Goal: Book appointment/travel/reservation

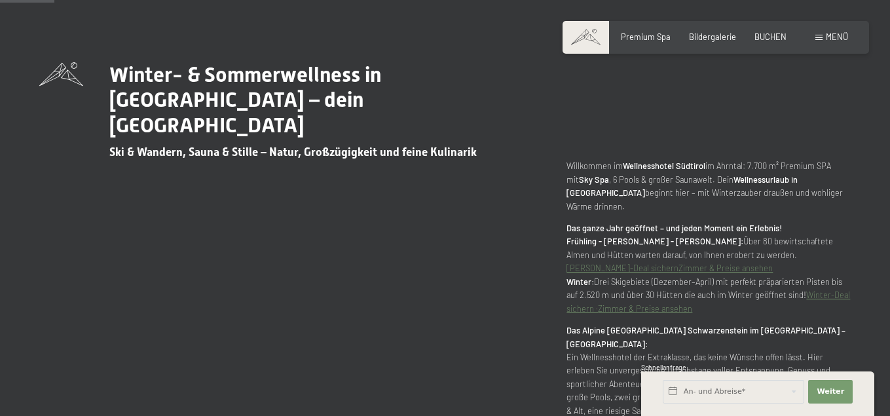
scroll to position [458, 0]
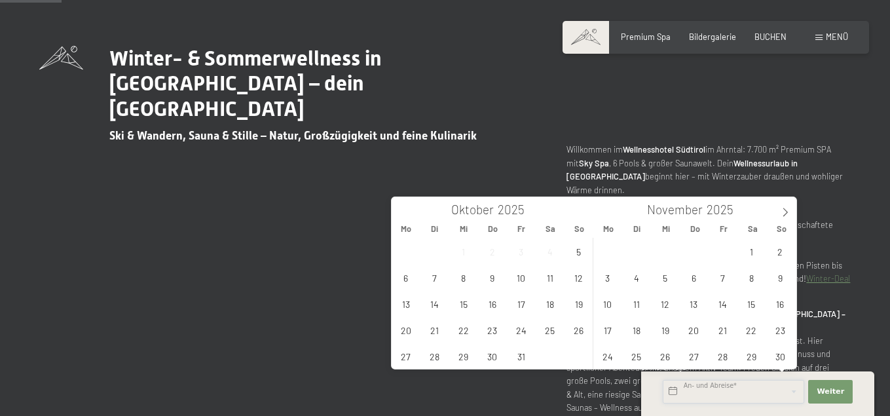
click at [708, 392] on input "text" at bounding box center [733, 392] width 141 height 24
click at [785, 207] on span at bounding box center [785, 208] width 22 height 22
type input "2026"
click at [784, 207] on span at bounding box center [785, 208] width 22 height 22
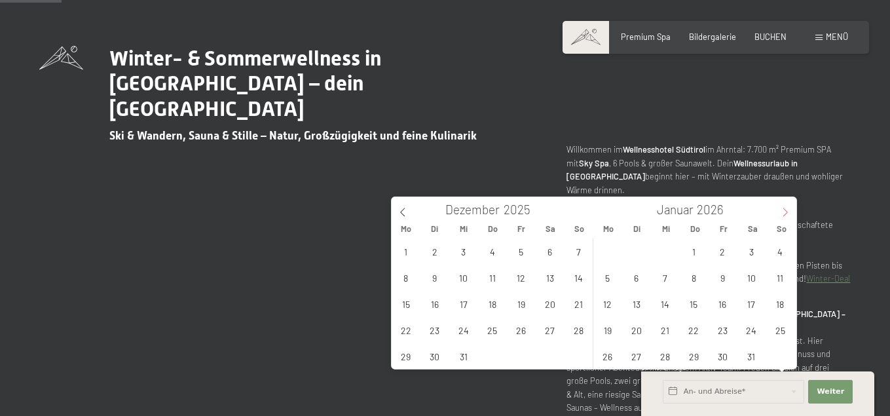
type input "2026"
click at [784, 208] on span at bounding box center [785, 208] width 22 height 22
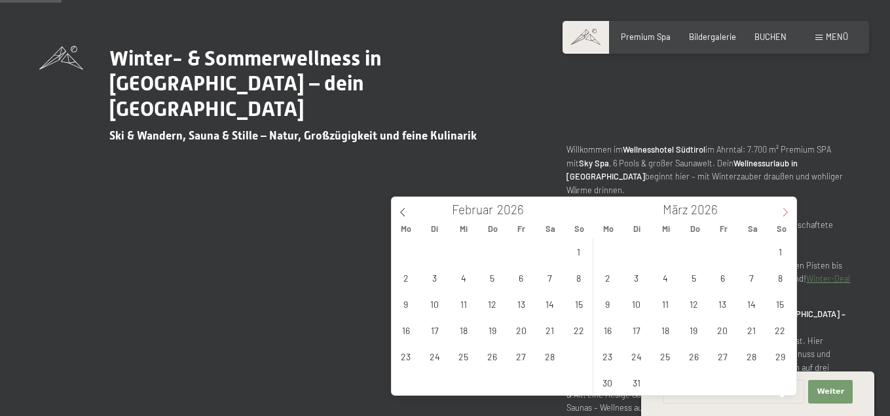
click at [784, 209] on icon at bounding box center [784, 212] width 9 height 9
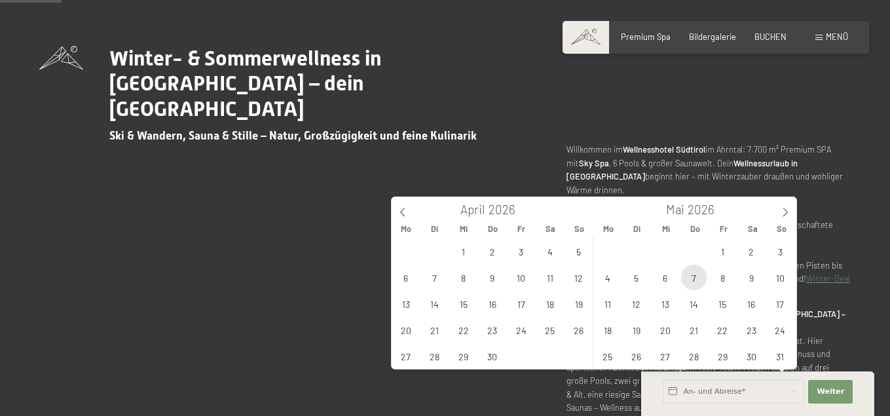
click at [698, 271] on span "7" at bounding box center [694, 278] width 26 height 26
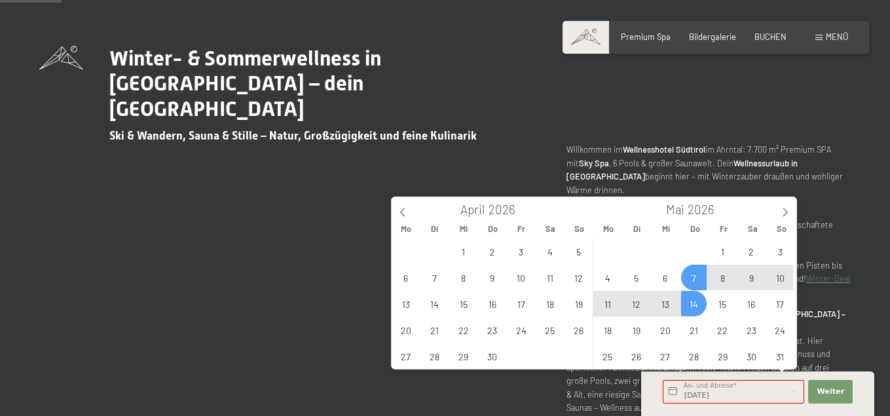
click at [696, 306] on span "14" at bounding box center [694, 304] width 26 height 26
type input "[DATE] - [DATE]"
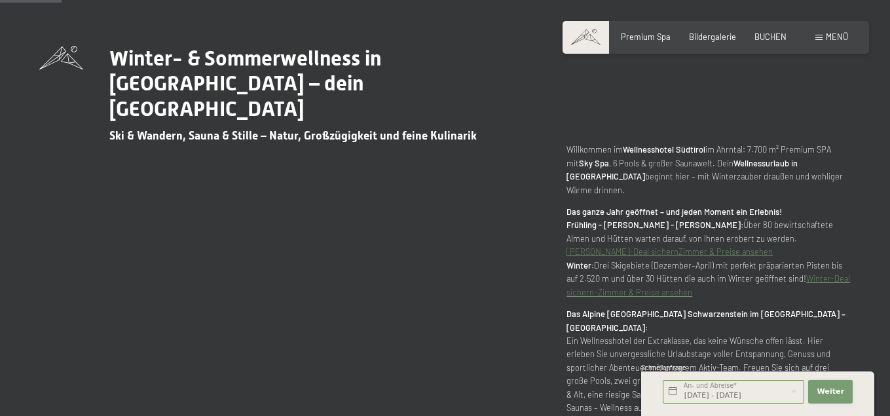
click at [827, 390] on span "Weiter" at bounding box center [831, 391] width 28 height 10
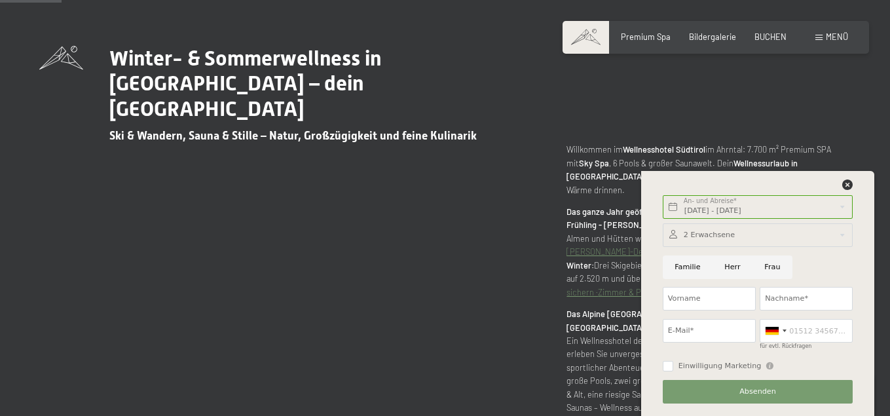
click at [475, 282] on div "Winter- & Sommerwellness in [GEOGRAPHIC_DATA] – dein [GEOGRAPHIC_DATA] Ski & Wa…" at bounding box center [444, 292] width 811 height 492
click at [843, 184] on icon at bounding box center [847, 184] width 10 height 10
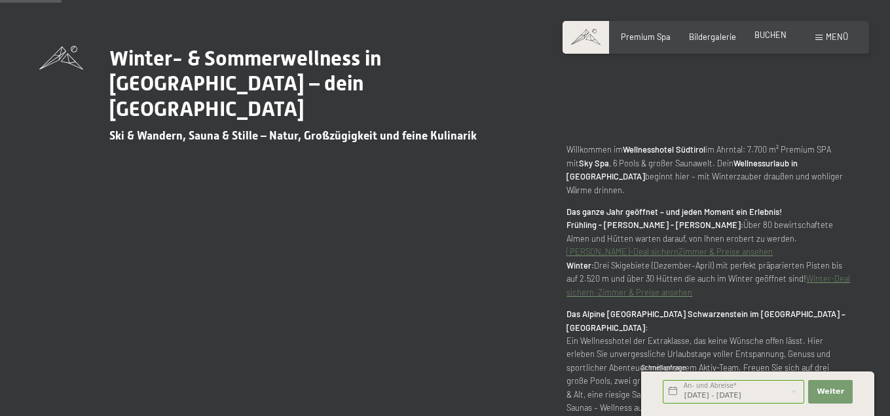
click at [755, 40] on span "BUCHEN" at bounding box center [770, 34] width 32 height 10
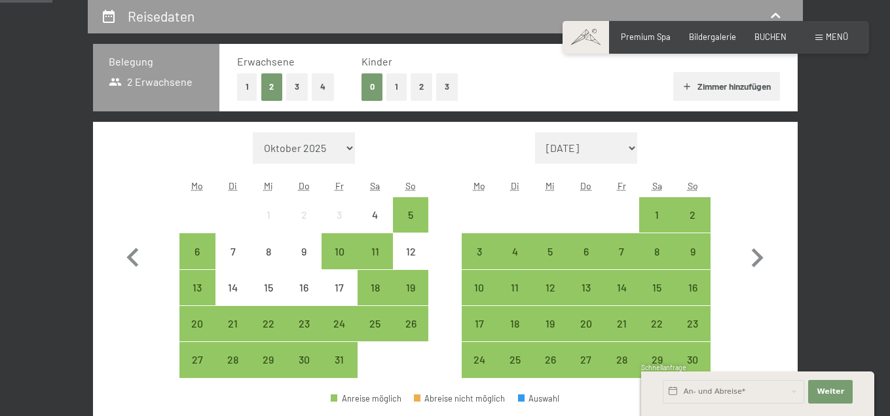
scroll to position [262, 0]
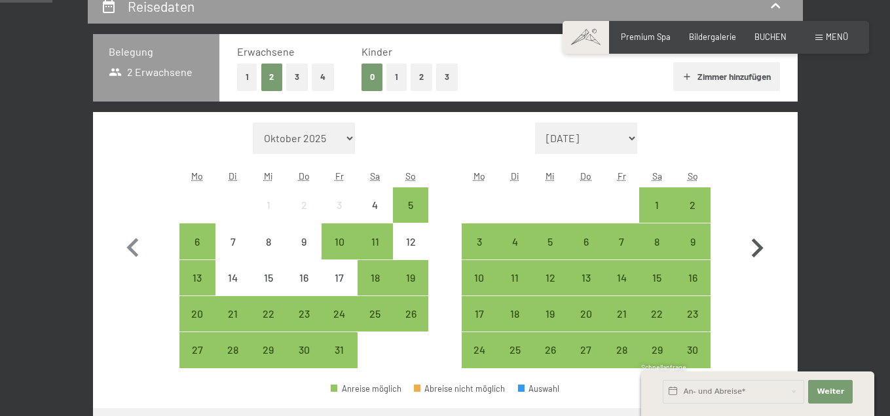
click at [763, 257] on icon "button" at bounding box center [758, 247] width 12 height 19
select select "2025-11-01"
select select "2025-12-01"
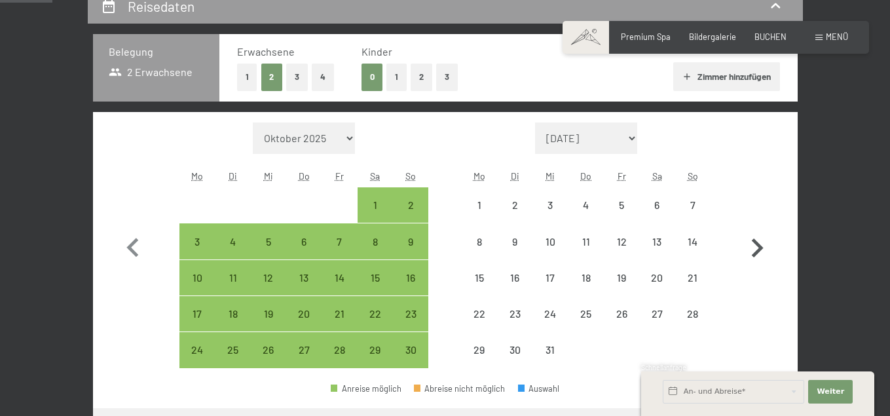
click at [763, 257] on icon "button" at bounding box center [758, 247] width 12 height 19
select select "2025-12-01"
select select "2026-01-01"
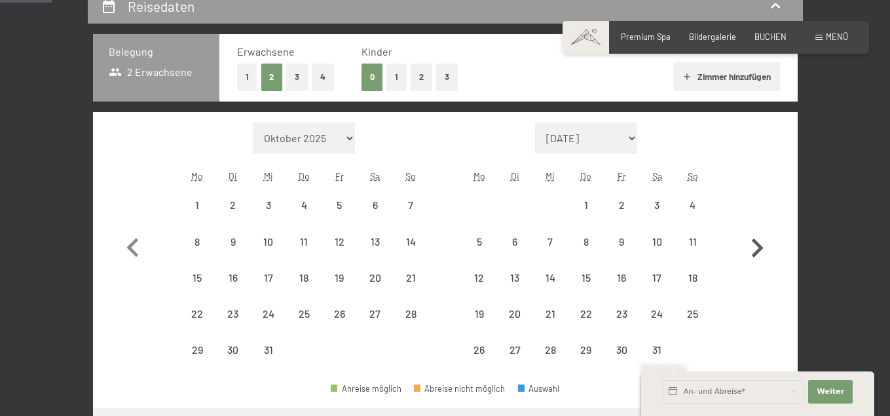
select select "2025-12-01"
select select "2026-01-01"
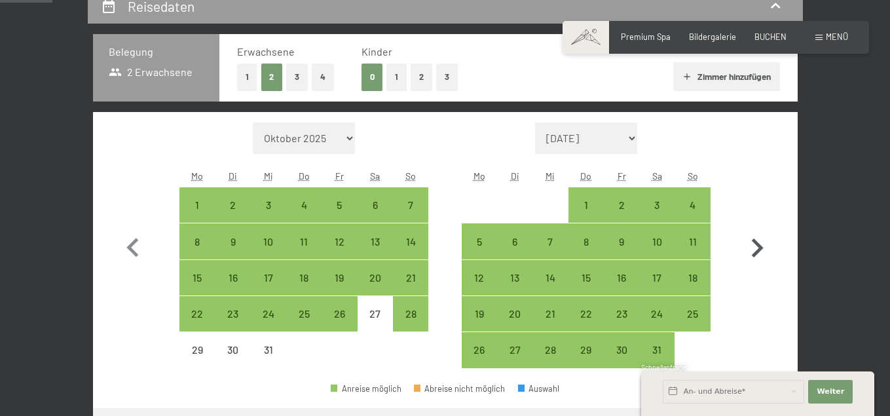
click at [763, 257] on icon "button" at bounding box center [758, 247] width 12 height 19
select select "2026-01-01"
select select "2026-02-01"
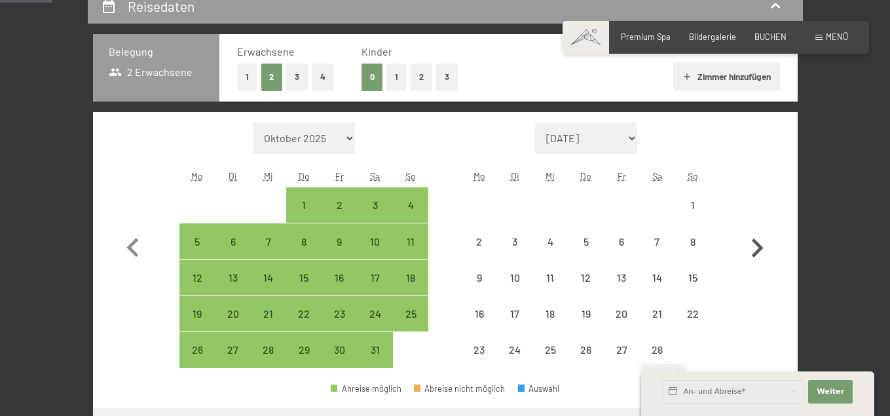
click at [763, 257] on icon "button" at bounding box center [758, 247] width 12 height 19
select select "2026-02-01"
select select "2026-03-01"
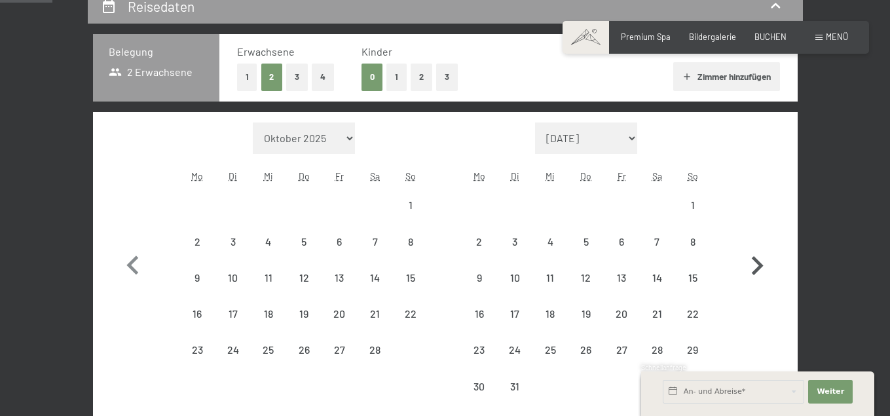
click at [776, 276] on icon "button" at bounding box center [757, 266] width 38 height 38
select select "2026-03-01"
select select "2026-04-01"
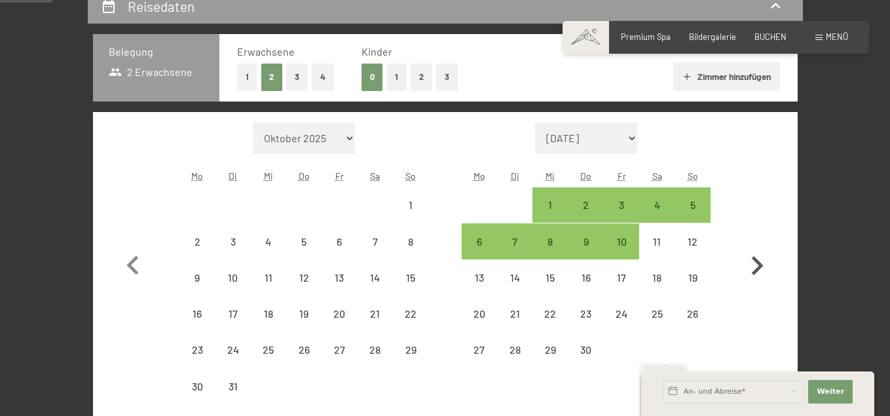
click at [776, 276] on icon "button" at bounding box center [757, 266] width 38 height 38
select select "2026-04-01"
select select "2026-05-01"
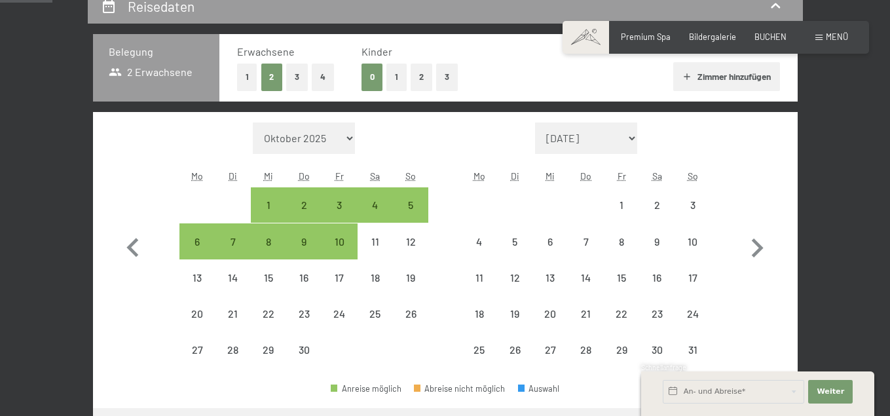
select select "2026-04-01"
select select "2026-05-01"
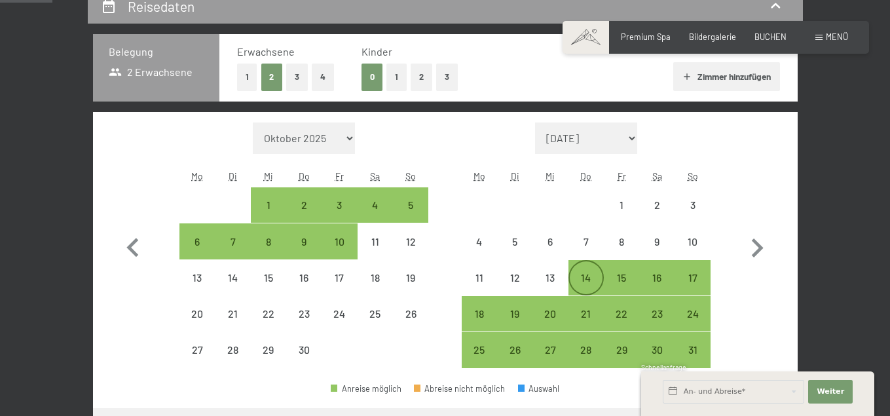
click at [585, 292] on div "14" at bounding box center [586, 277] width 33 height 33
select select "2026-04-01"
select select "2026-05-01"
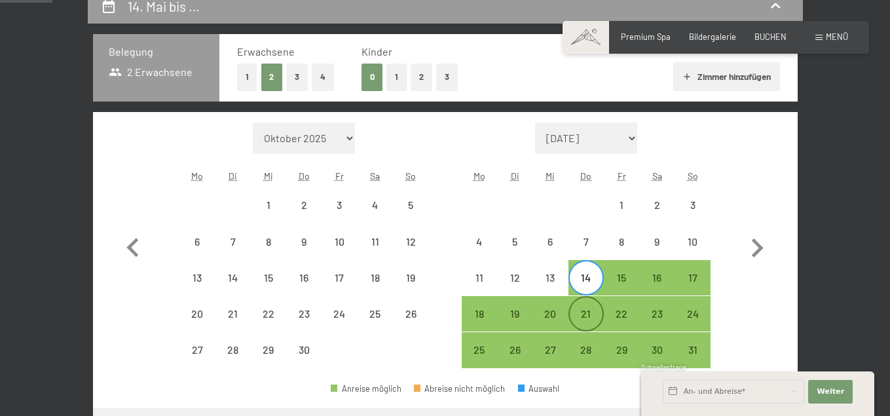
click at [590, 335] on div "21" at bounding box center [586, 324] width 33 height 33
select select "2026-04-01"
select select "2026-05-01"
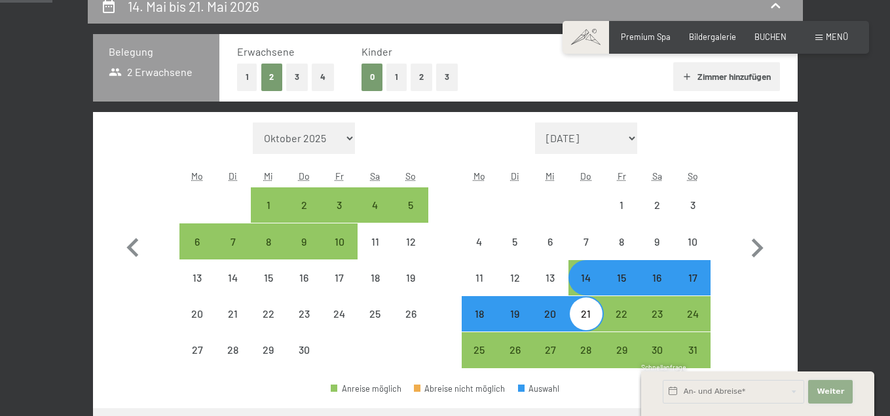
click at [827, 383] on button "Weiter Adressfelder ausblenden" at bounding box center [830, 392] width 45 height 24
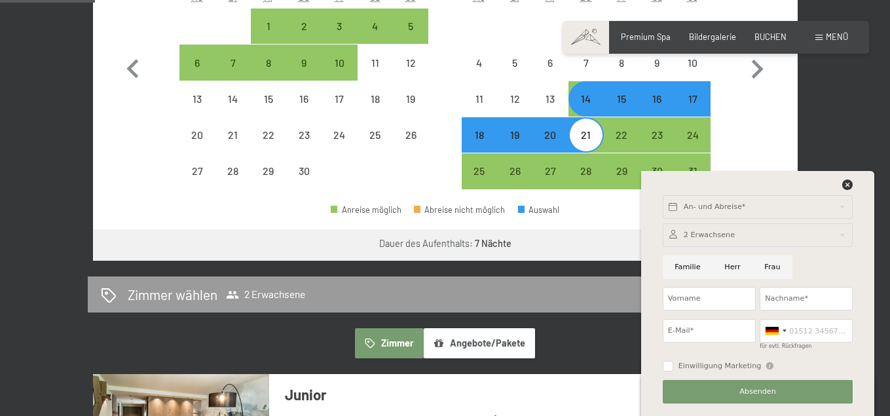
scroll to position [458, 0]
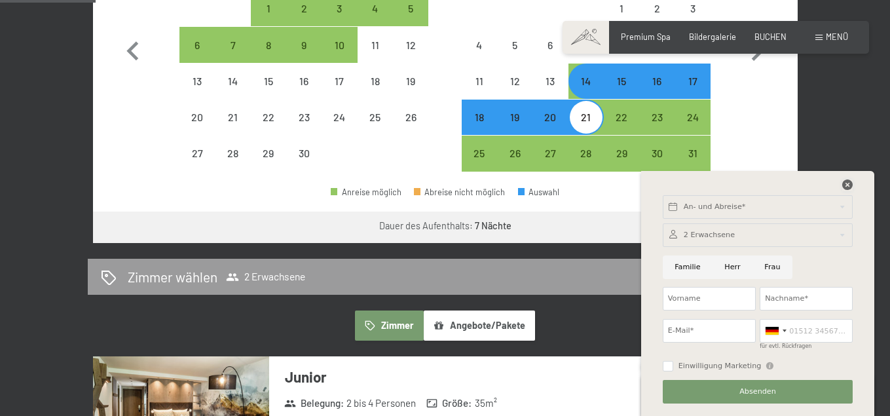
click at [843, 186] on icon at bounding box center [847, 184] width 10 height 10
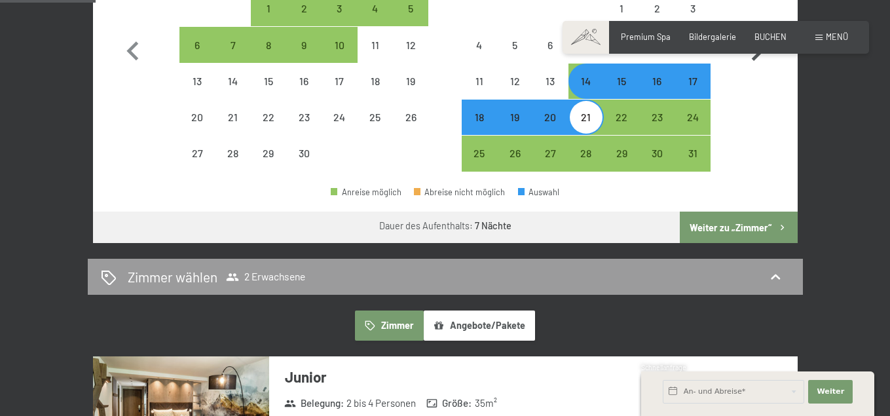
click at [772, 243] on button "Weiter zu „Zimmer“" at bounding box center [738, 226] width 117 height 31
select select "2026-04-01"
select select "2026-05-01"
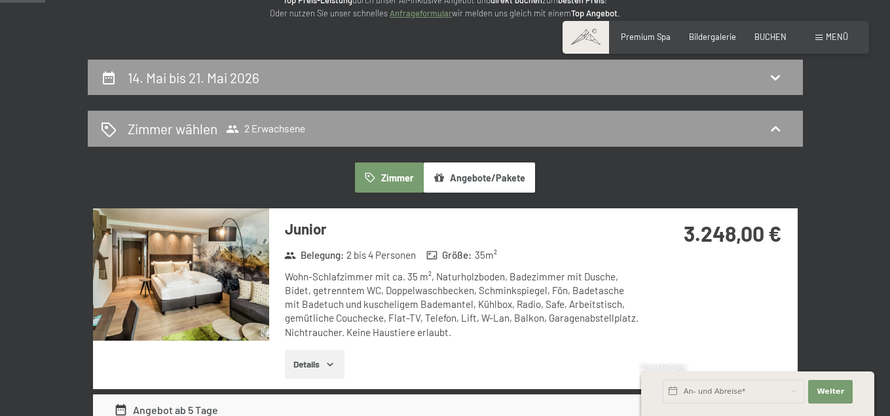
scroll to position [196, 0]
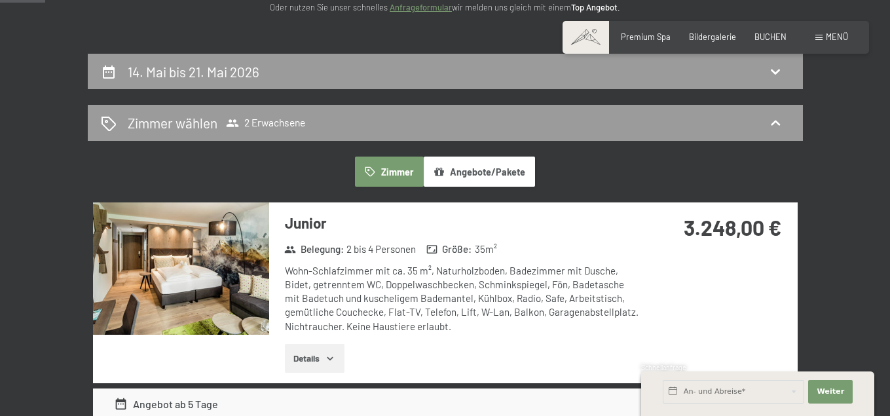
click at [101, 80] on icon at bounding box center [109, 72] width 16 height 16
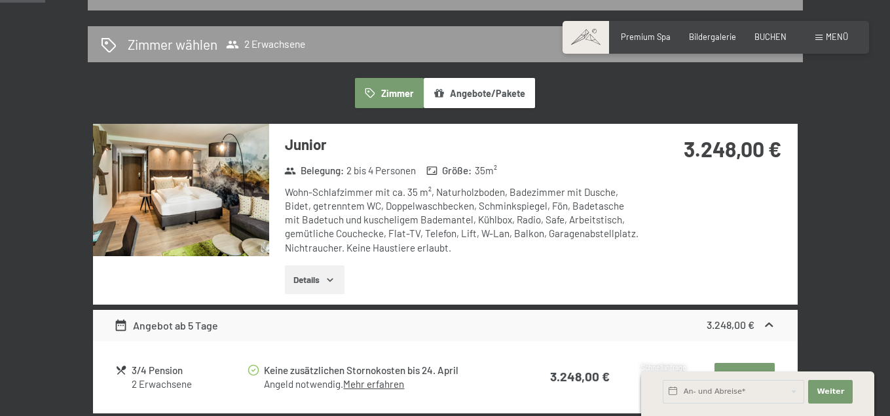
select select "2026-04-01"
select select "2026-05-01"
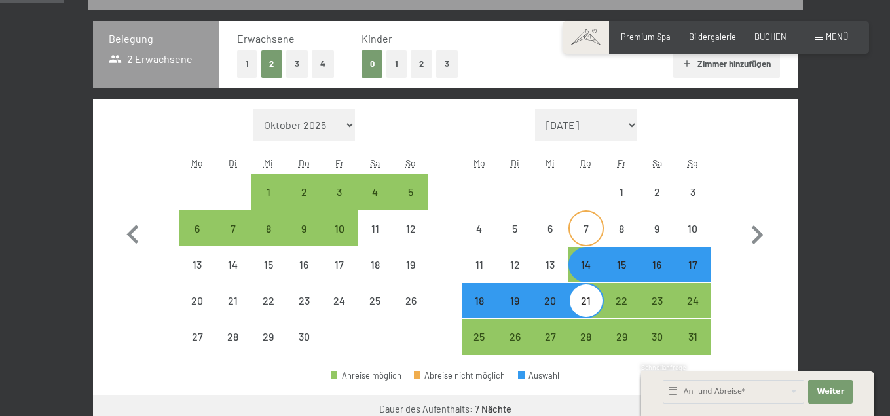
click at [585, 248] on div "7" at bounding box center [586, 239] width 33 height 33
select select "2026-04-01"
select select "2026-05-01"
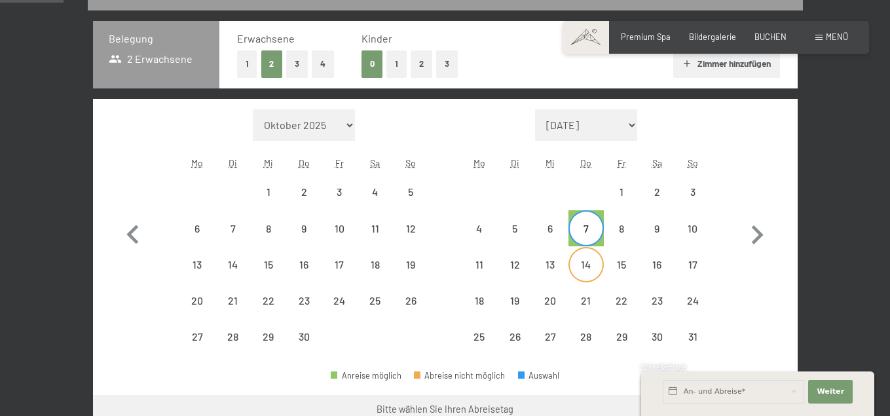
click at [588, 292] on div "14" at bounding box center [586, 275] width 33 height 33
select select "2026-04-01"
select select "2026-05-01"
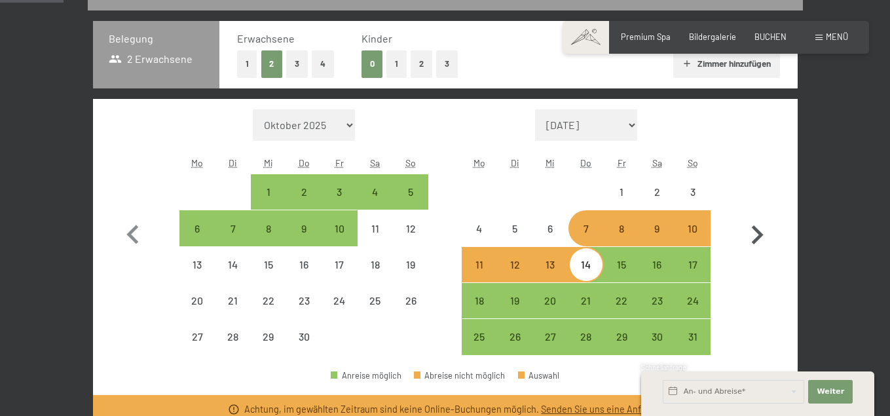
click at [763, 244] on icon "button" at bounding box center [758, 234] width 12 height 19
select select "2026-05-01"
select select "2026-06-01"
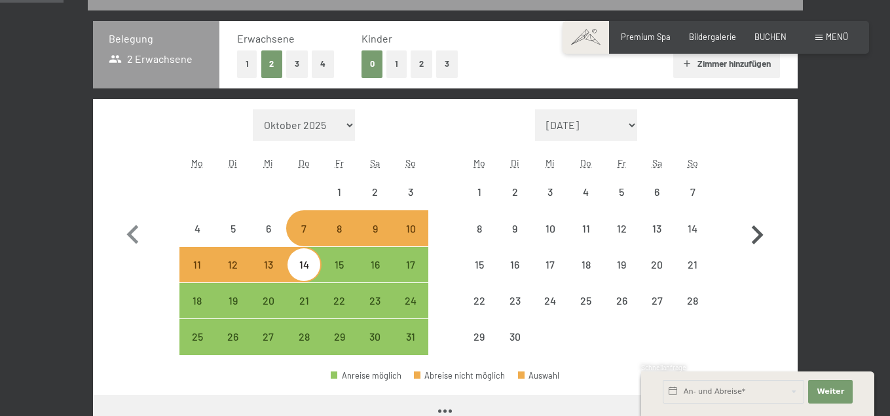
select select "2026-05-01"
select select "2026-06-01"
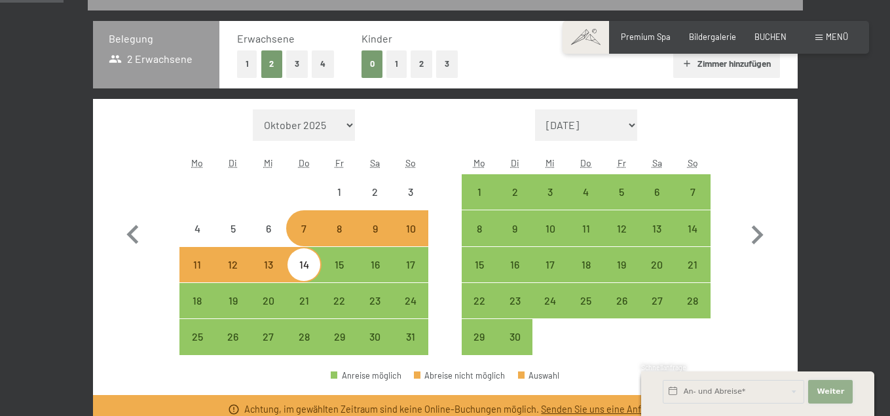
click at [824, 388] on span "Weiter" at bounding box center [831, 391] width 28 height 10
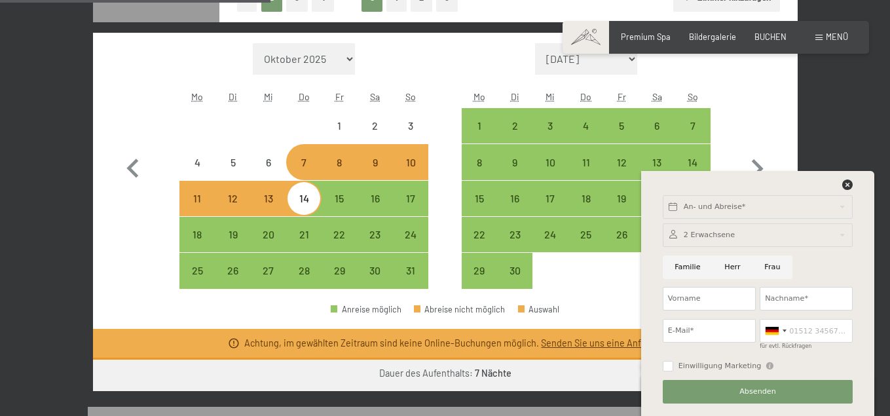
scroll to position [471, 0]
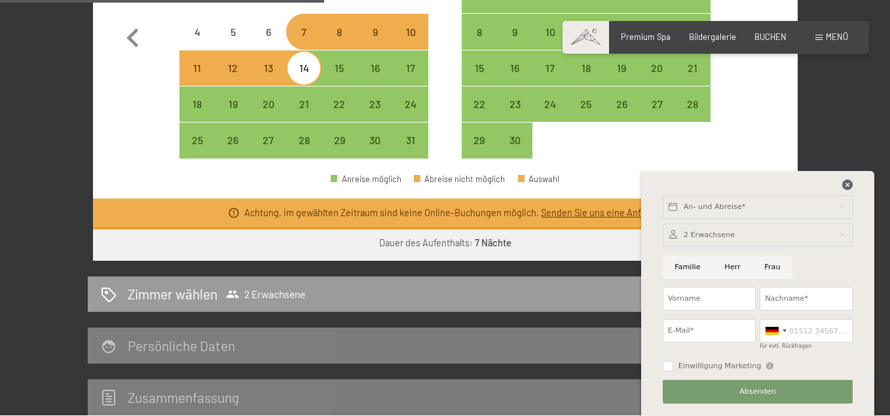
click at [842, 183] on icon at bounding box center [847, 184] width 10 height 10
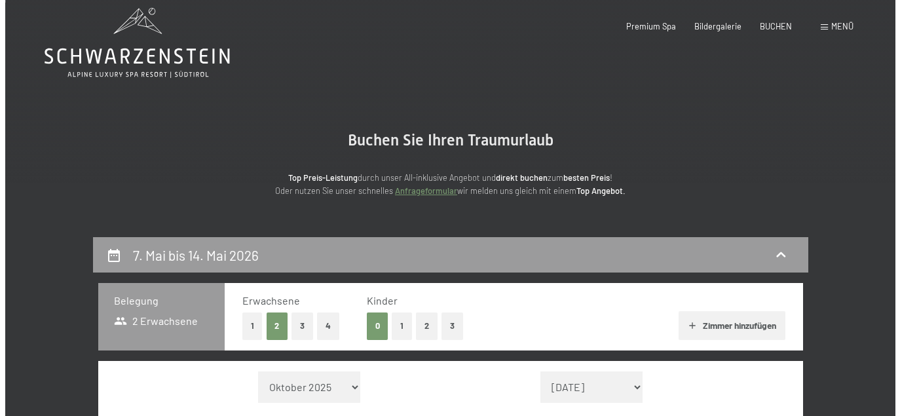
scroll to position [0, 0]
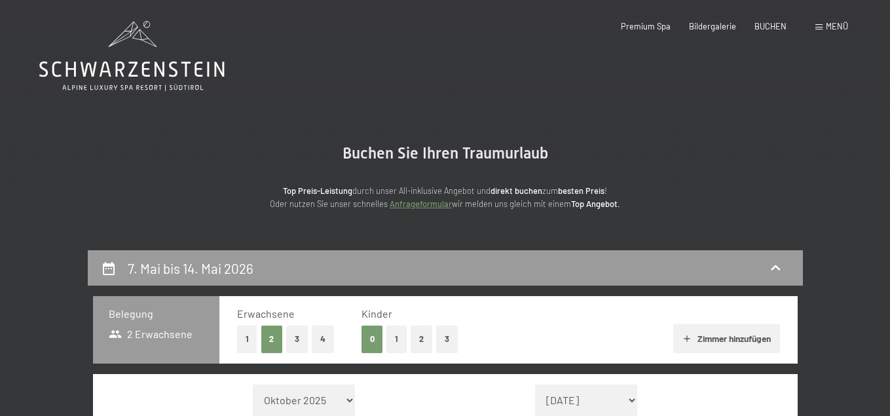
click at [826, 31] on span "Menü" at bounding box center [837, 26] width 22 height 10
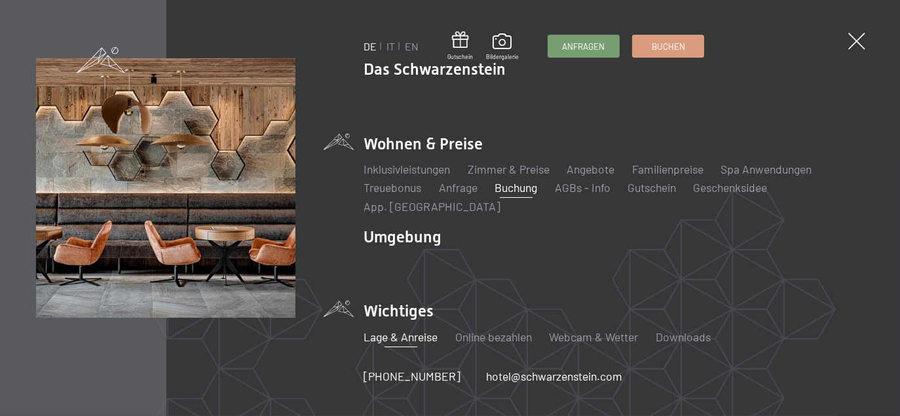
click at [418, 340] on link "Lage & Anreise" at bounding box center [401, 336] width 74 height 14
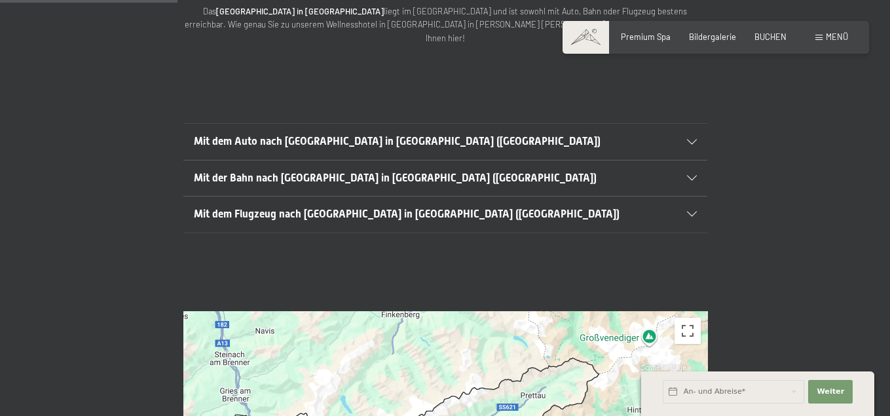
scroll to position [262, 0]
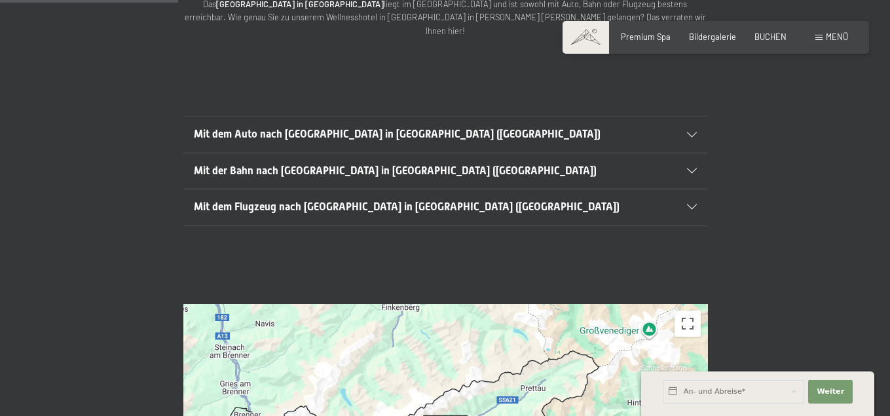
click at [697, 128] on div "Mit dem Auto nach Luttach in Südtirol (Italien)" at bounding box center [445, 134] width 503 height 35
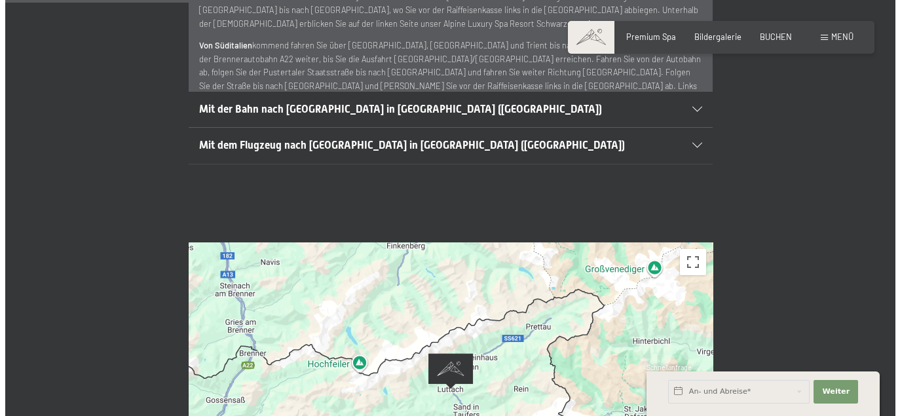
scroll to position [468, 0]
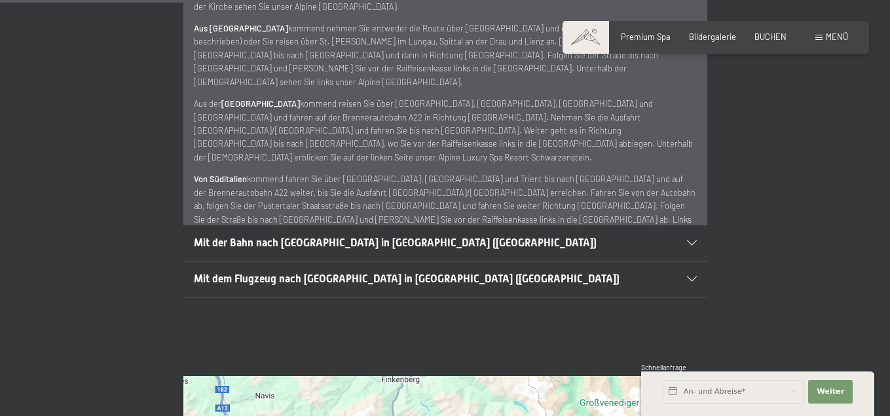
click at [815, 41] on span at bounding box center [818, 38] width 7 height 6
